Goal: Transaction & Acquisition: Purchase product/service

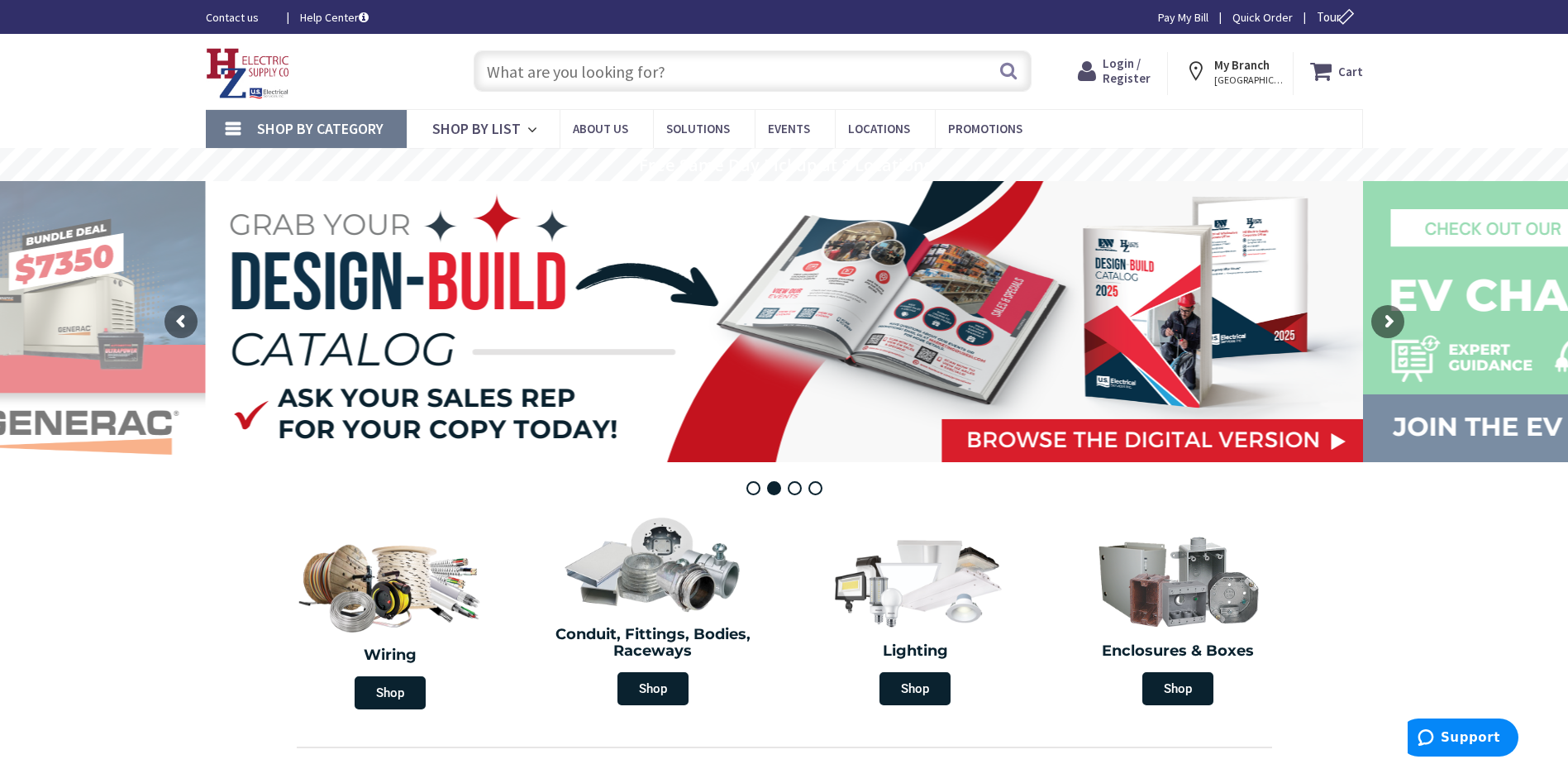
click at [593, 72] on input "text" at bounding box center [752, 71] width 558 height 42
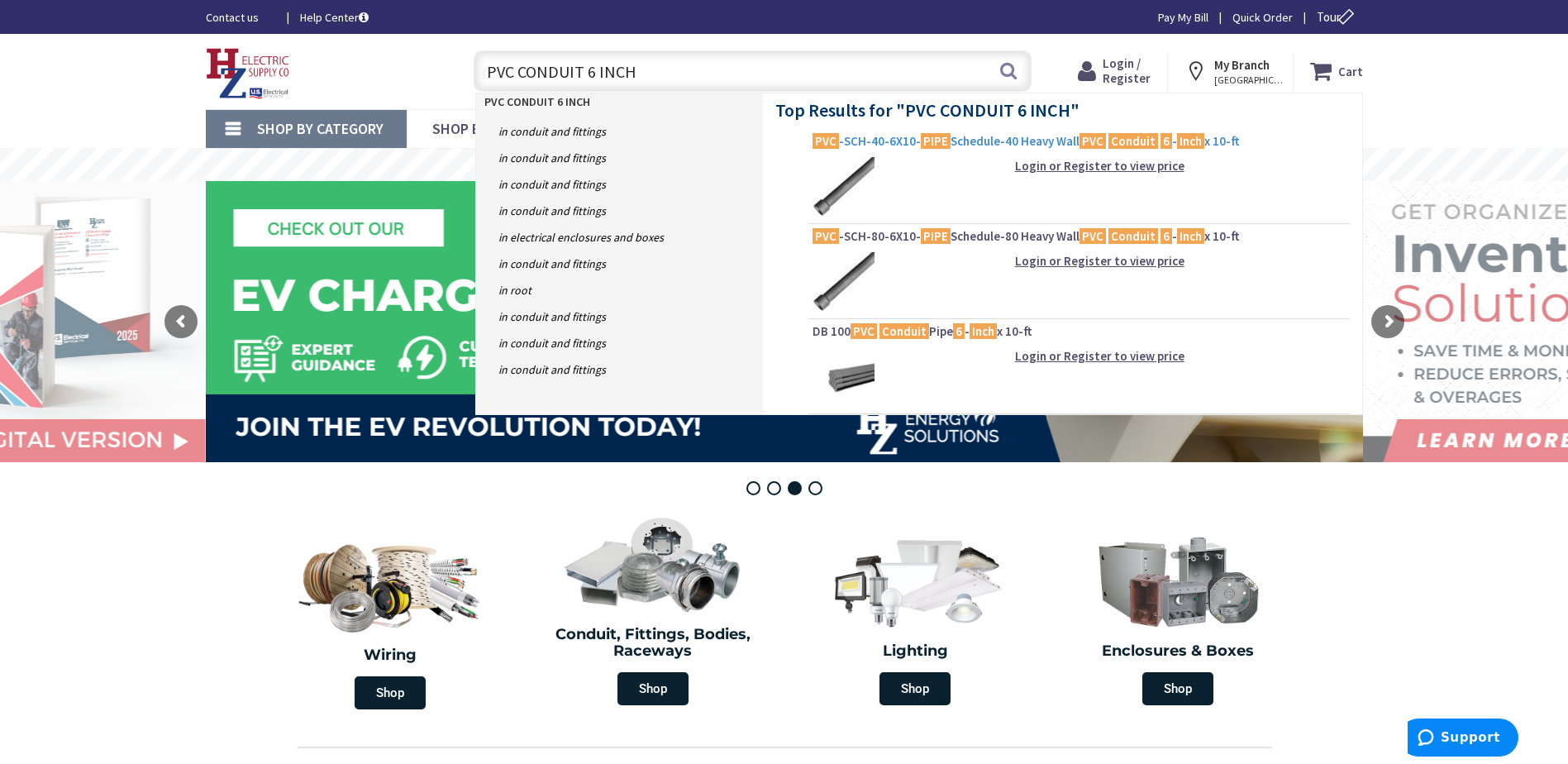
type input "PVC CONDUIT 6 INCH"
click at [929, 144] on mark "PIPE" at bounding box center [936, 140] width 30 height 21
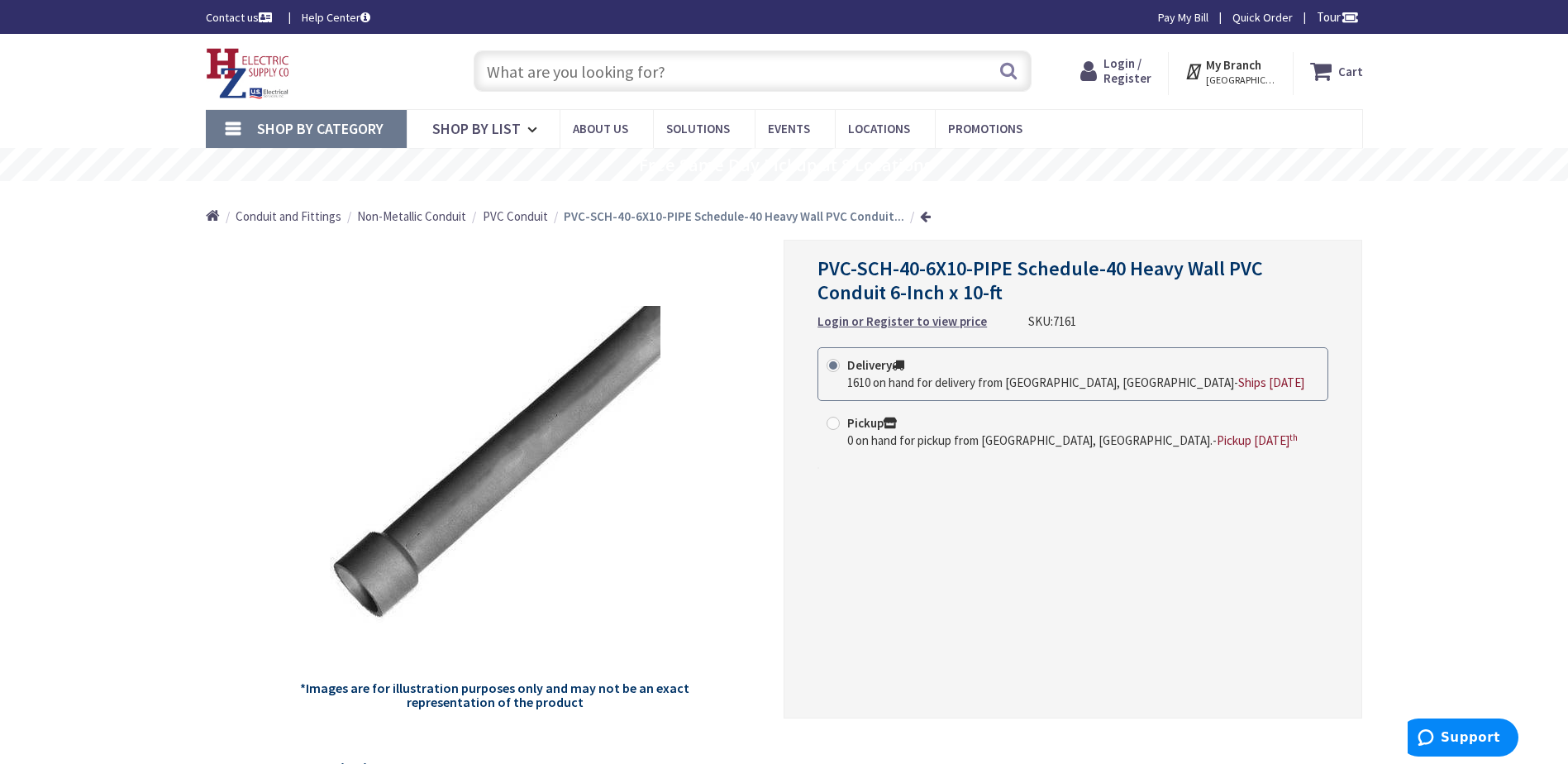
click at [593, 72] on input "text" at bounding box center [752, 71] width 558 height 42
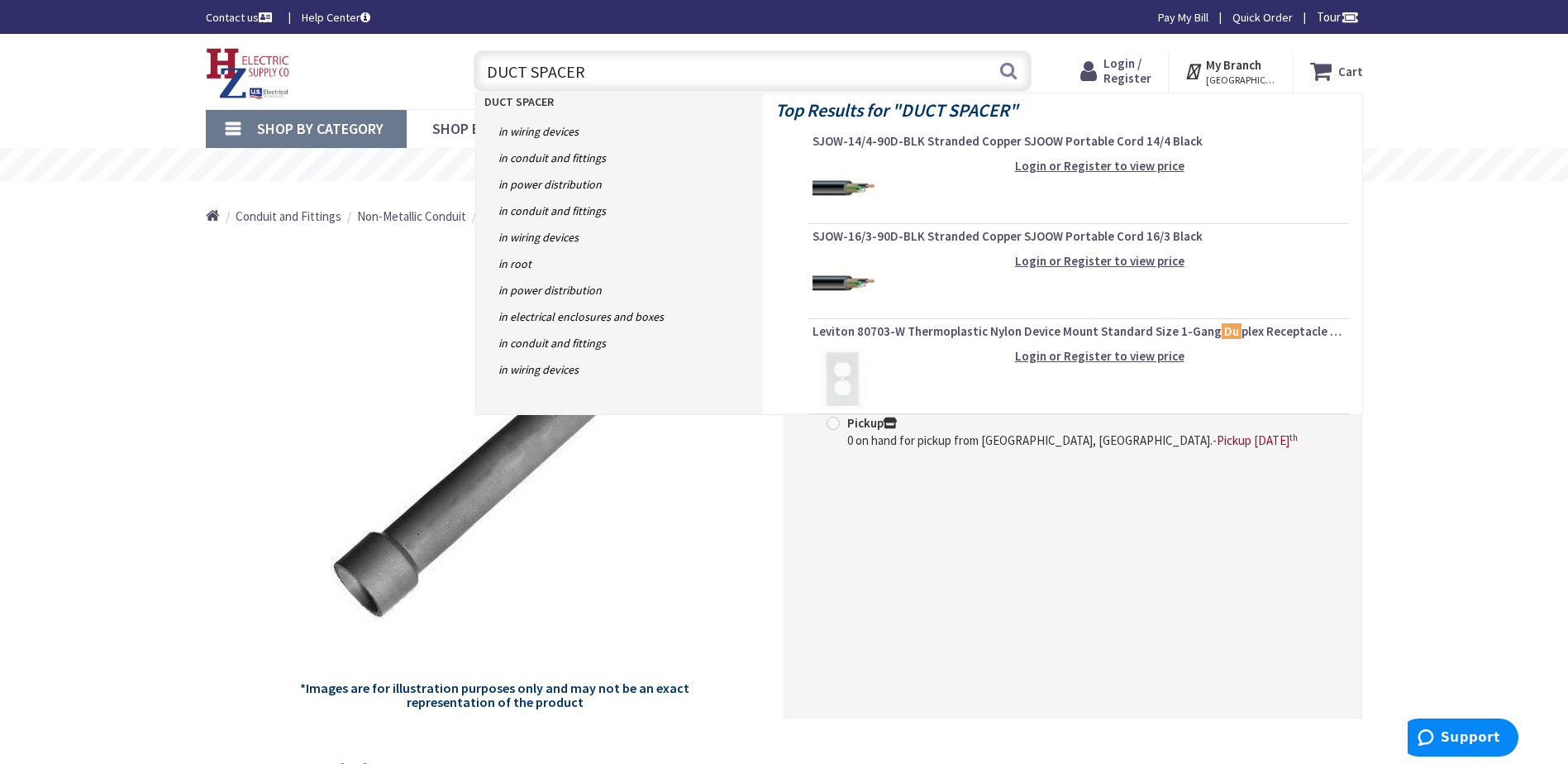
type input "DUCT SPACERS"
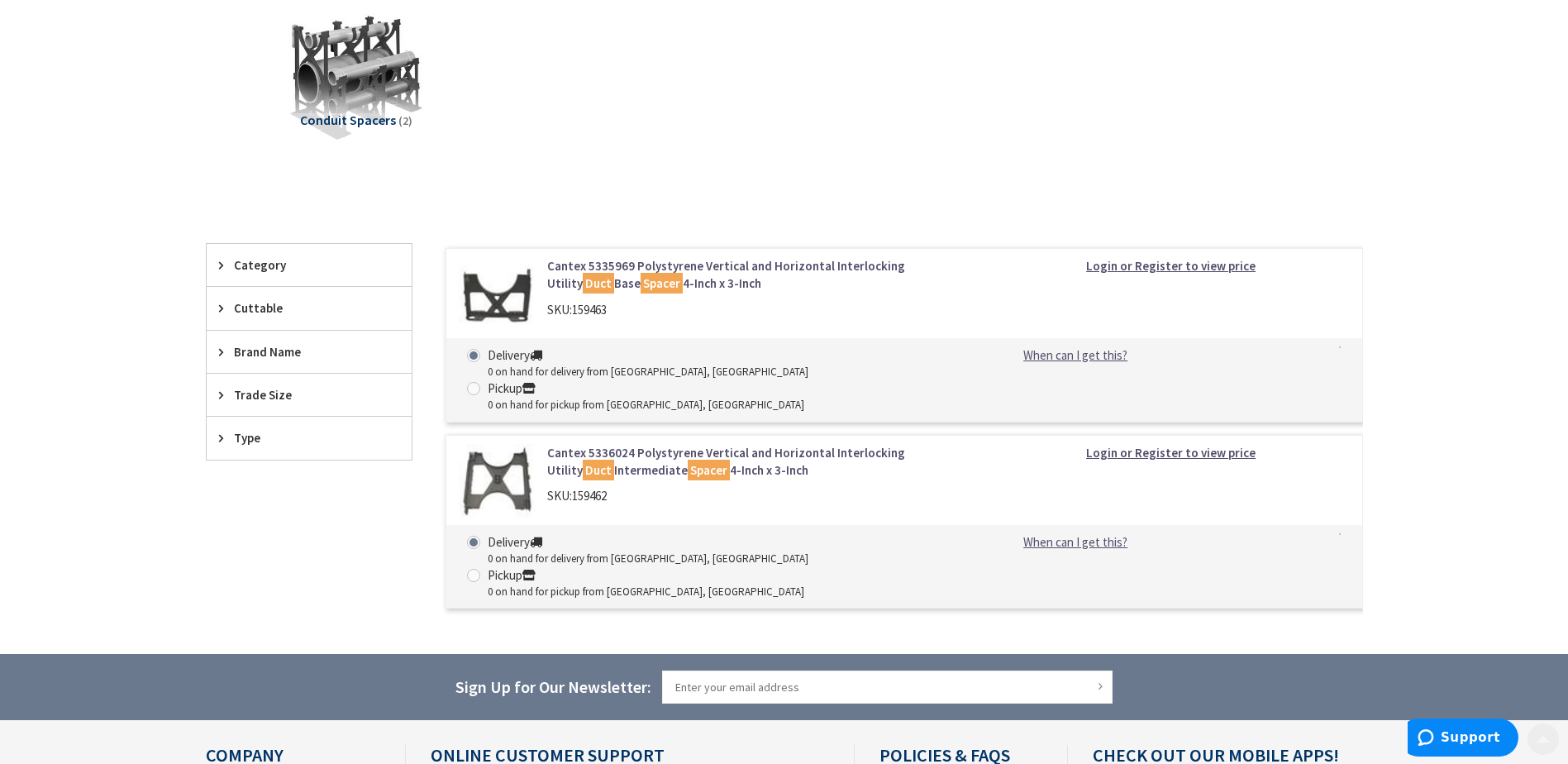
scroll to position [248, 0]
